Goal: Navigation & Orientation: Find specific page/section

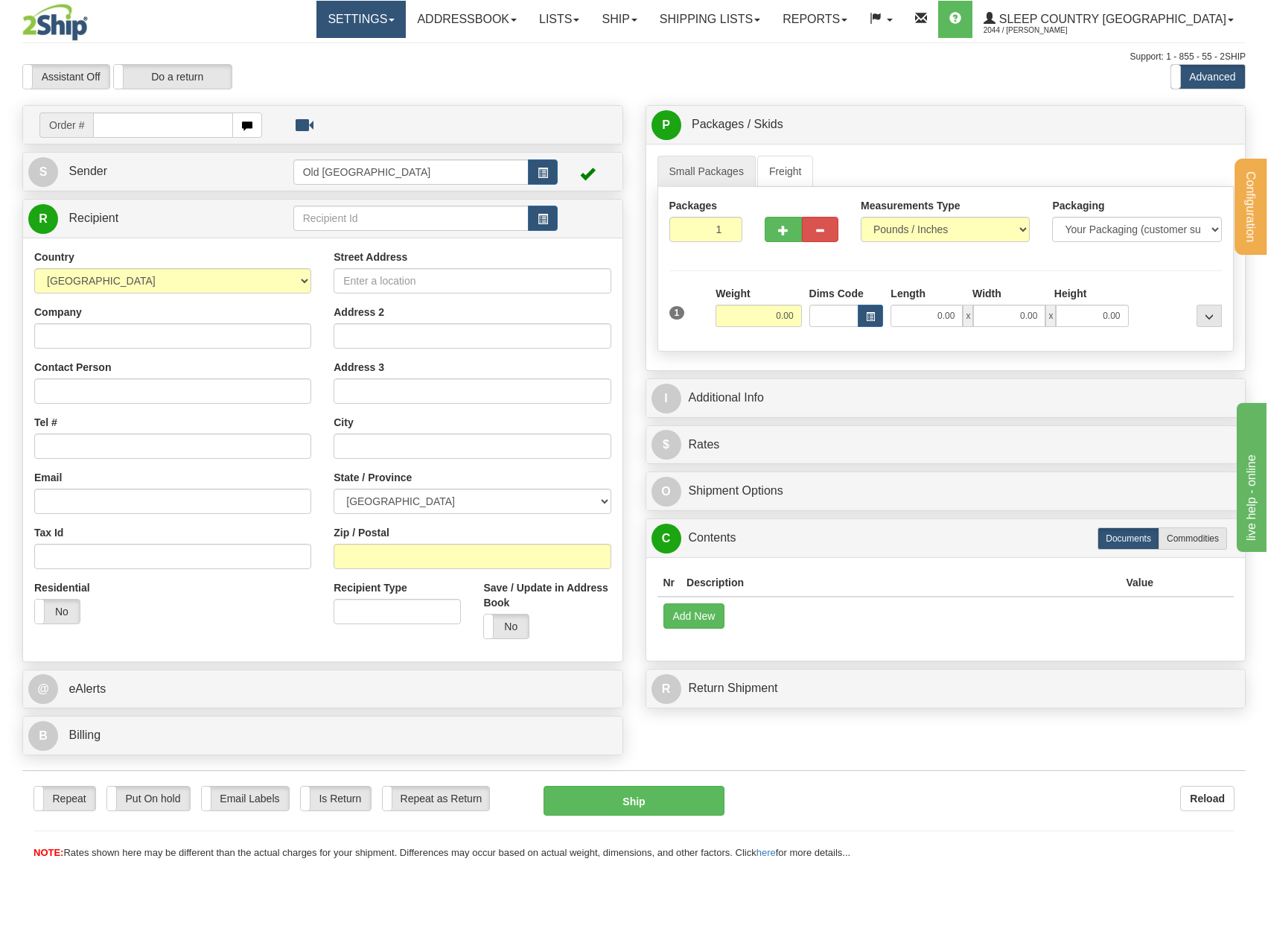
click at [405, 28] on link "Settings" at bounding box center [361, 19] width 89 height 38
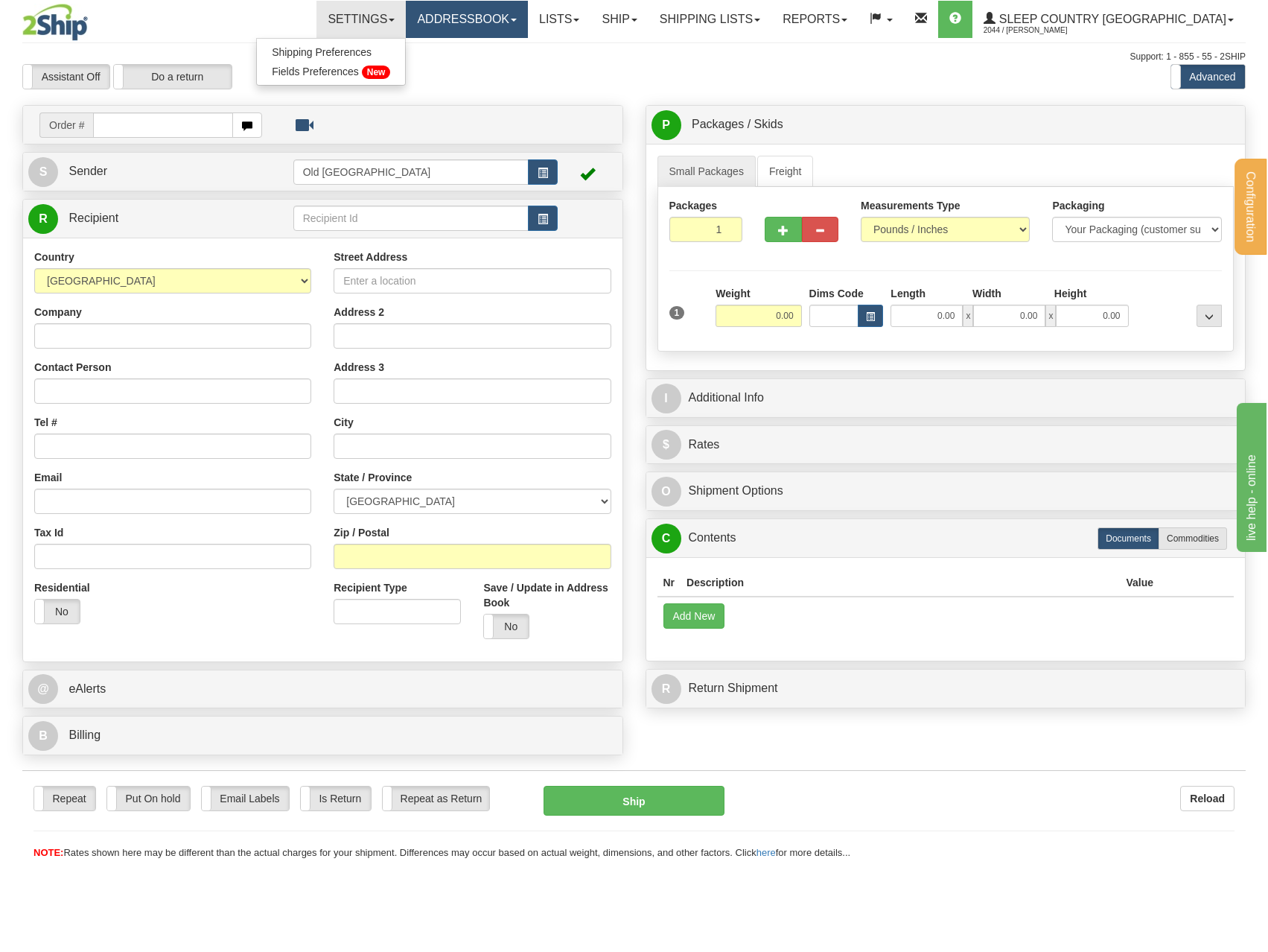
click at [528, 13] on link "Addressbook" at bounding box center [466, 19] width 122 height 38
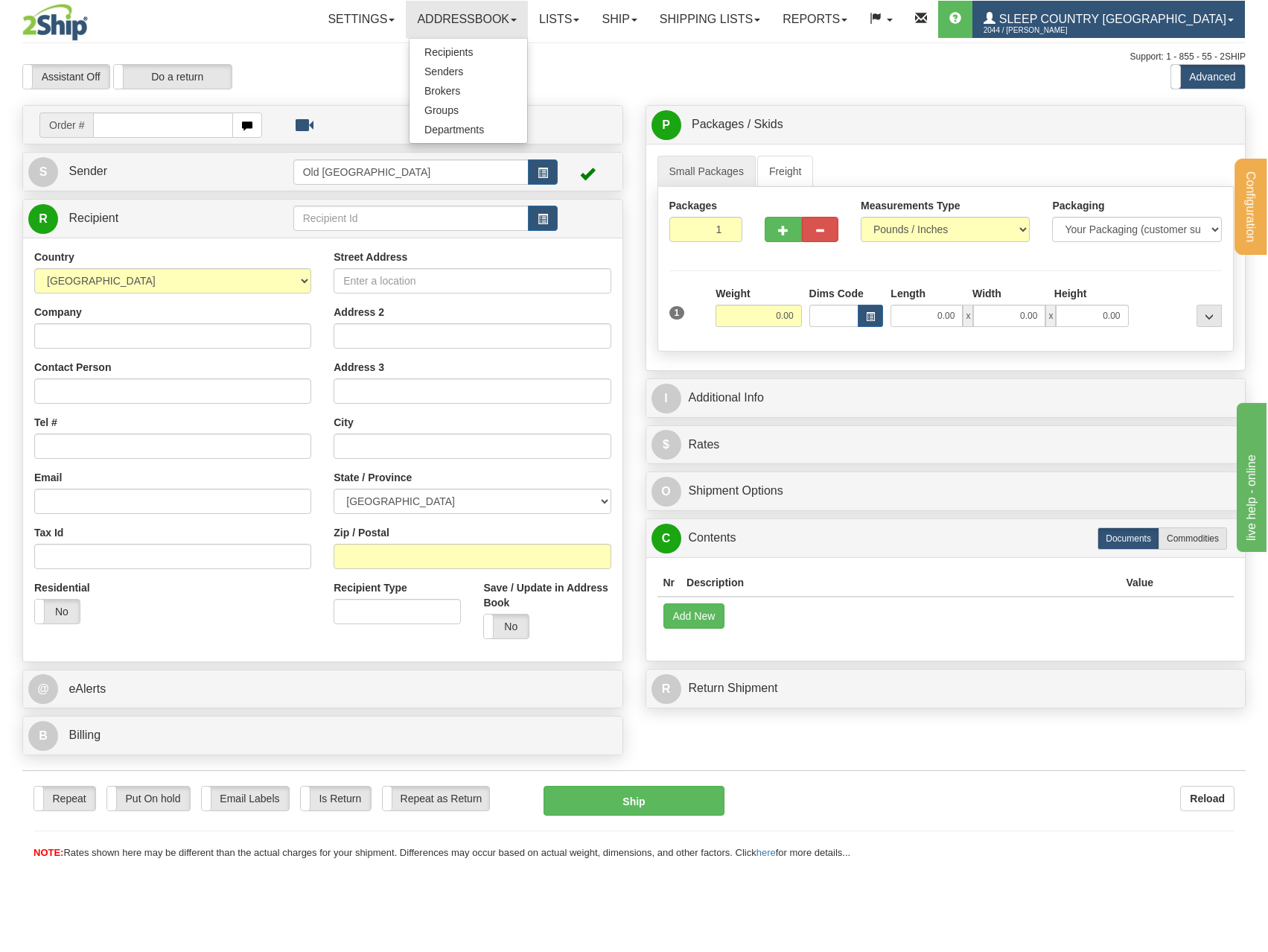
click at [1189, 6] on link "Sleep Country [GEOGRAPHIC_DATA] 2044 / [PERSON_NAME]" at bounding box center [1109, 19] width 272 height 38
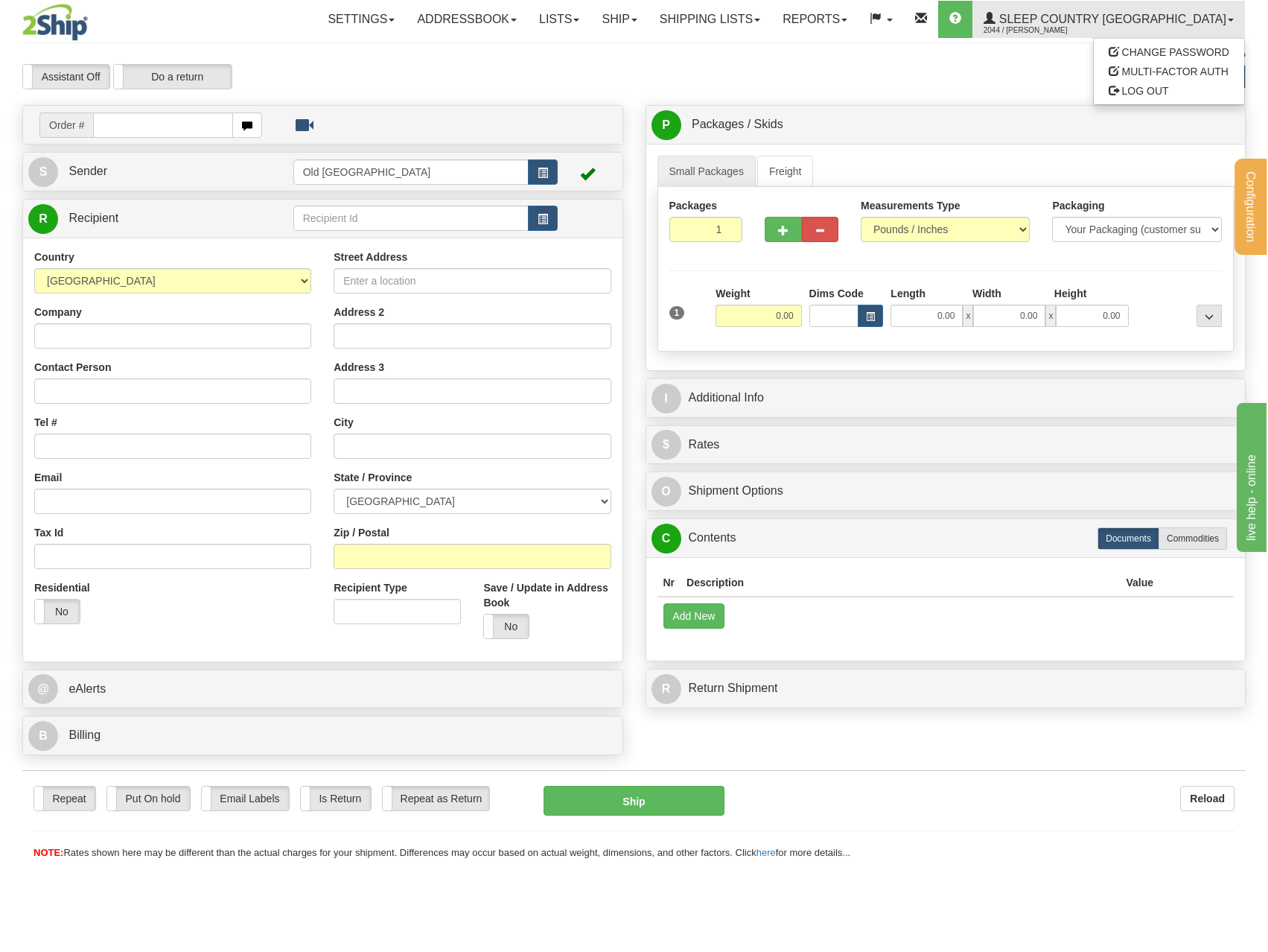
click at [731, 58] on div "Support: 1 - 855 - 55 - 2SHIP" at bounding box center [634, 57] width 1223 height 12
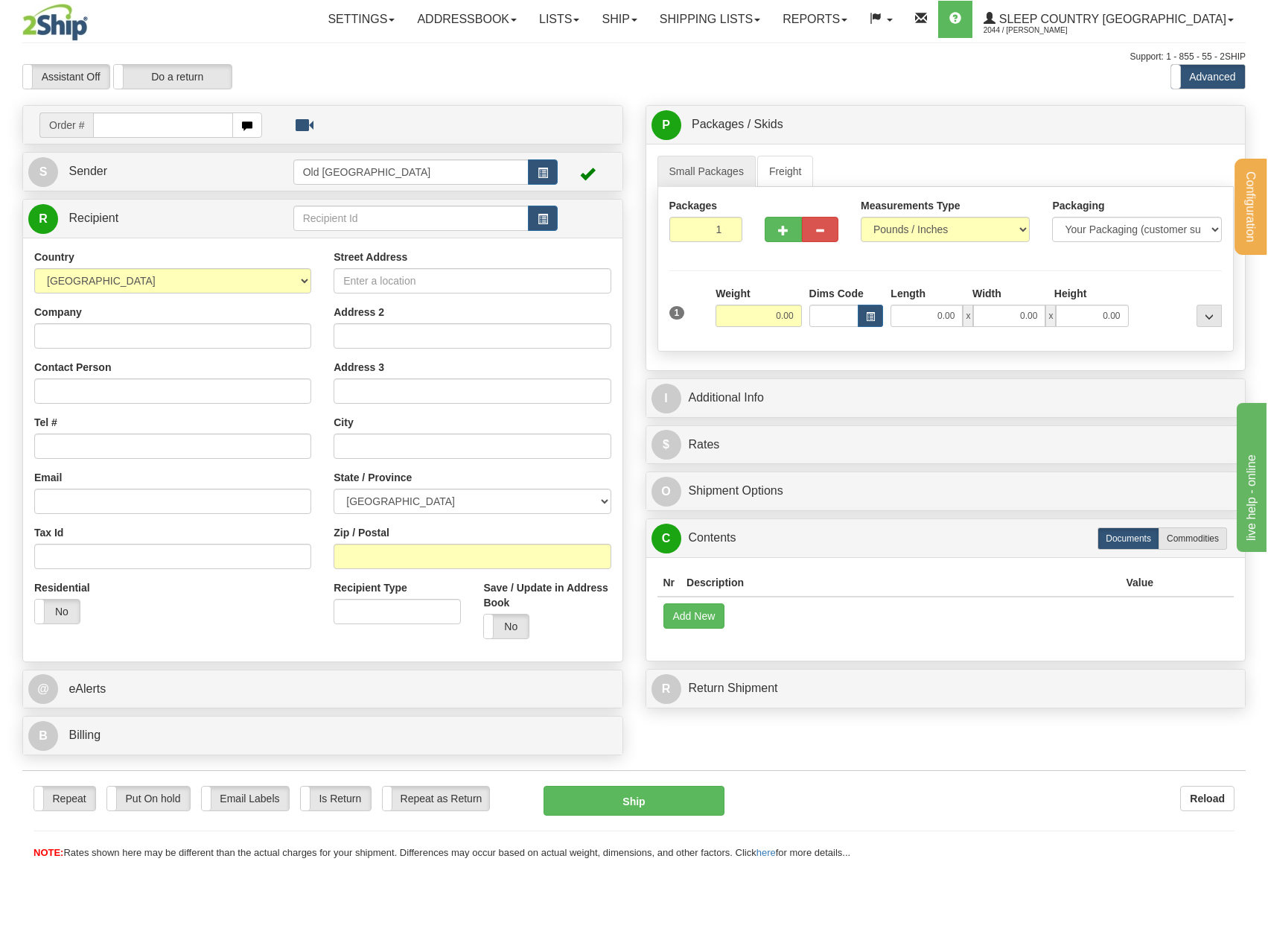
click at [220, 907] on div "Configuration My Configuration Panel Close Configure My Carriers" at bounding box center [634, 476] width 1268 height 952
click at [580, 18] on span at bounding box center [576, 19] width 6 height 3
click at [858, 16] on link "Reports" at bounding box center [814, 19] width 87 height 38
click at [788, 92] on span "Dashboard" at bounding box center [762, 91] width 52 height 12
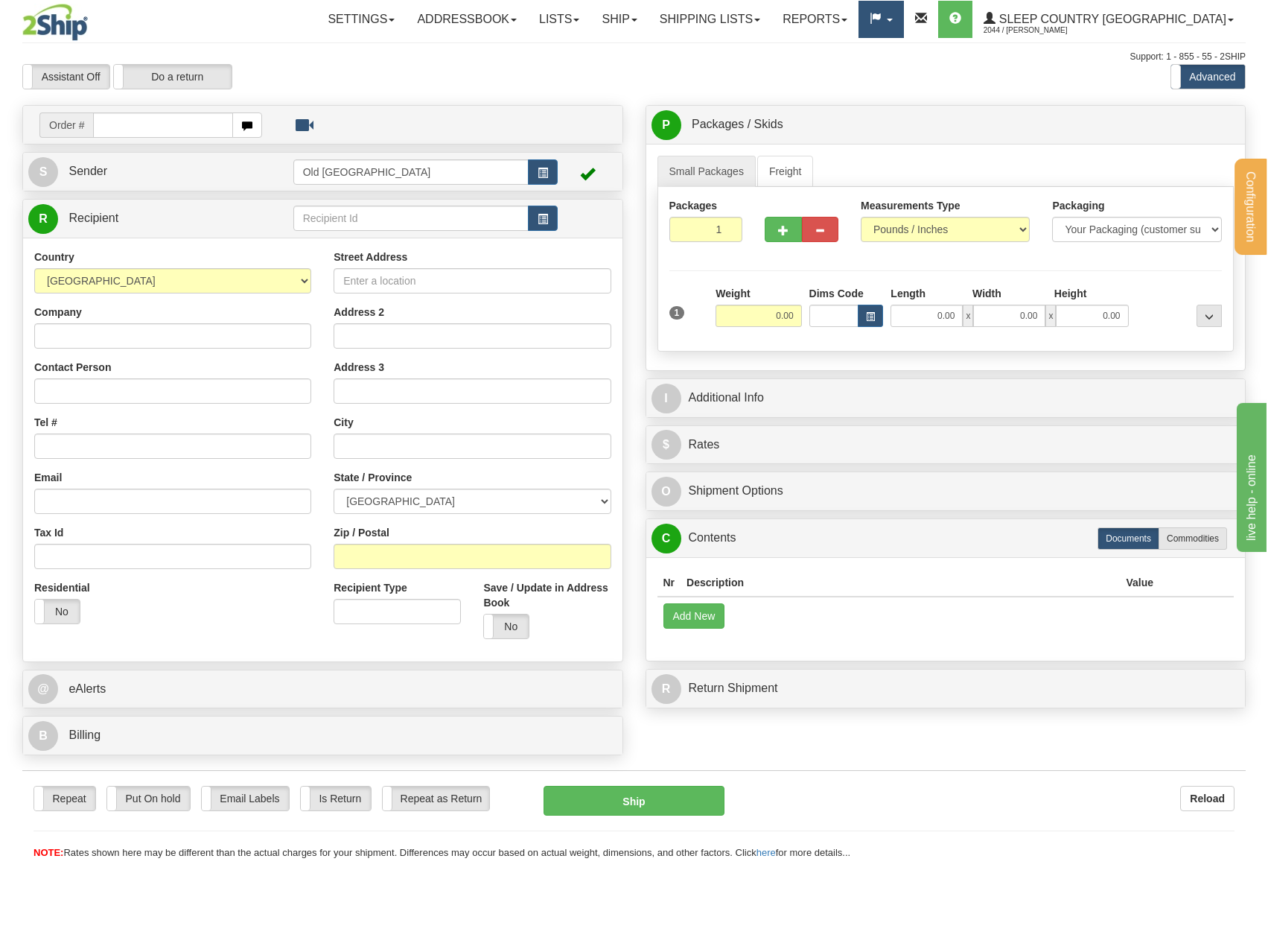
click at [903, 19] on link at bounding box center [880, 19] width 45 height 38
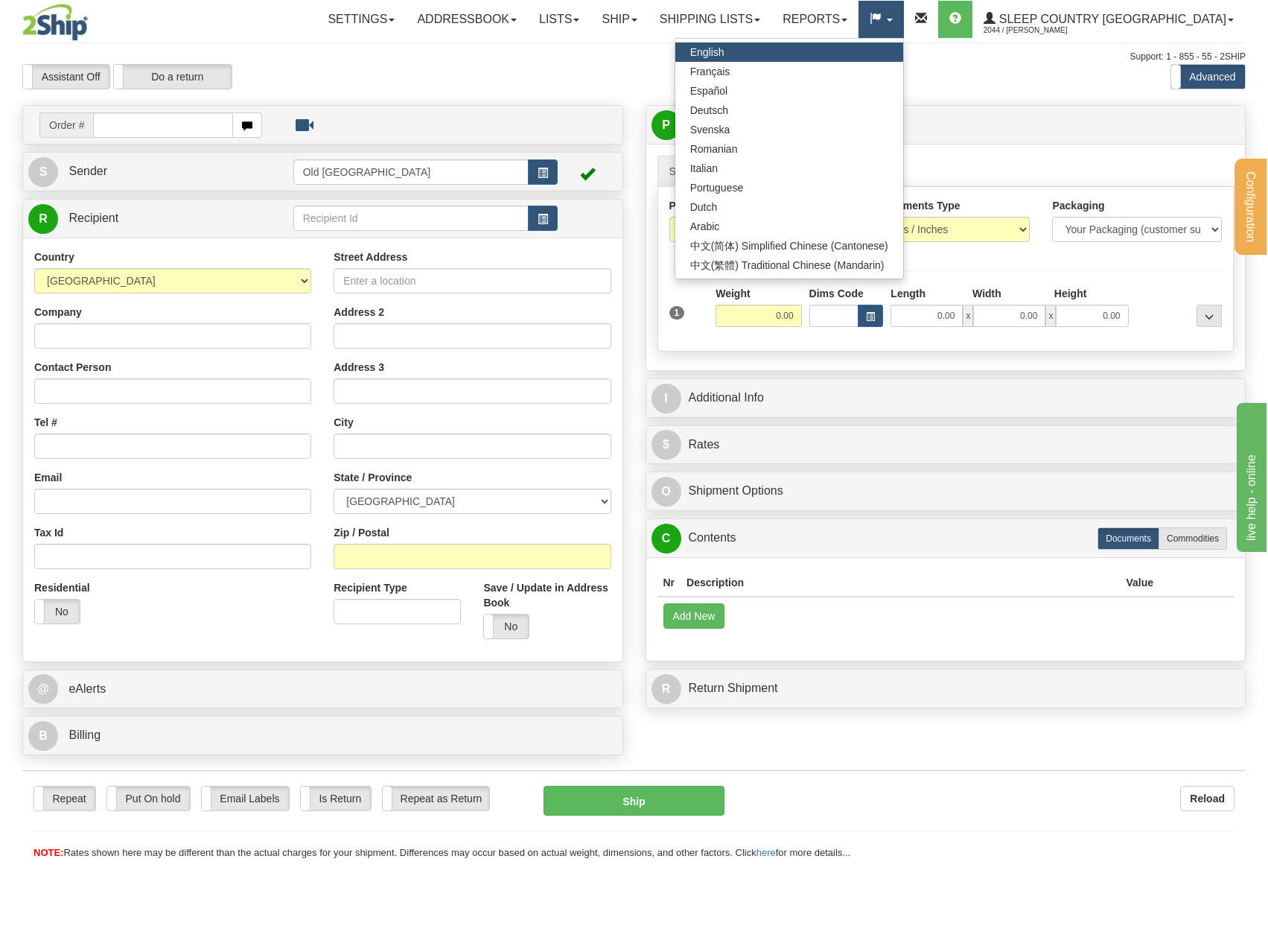
click at [903, 19] on link at bounding box center [880, 19] width 45 height 38
